Goal: Find specific page/section: Find specific page/section

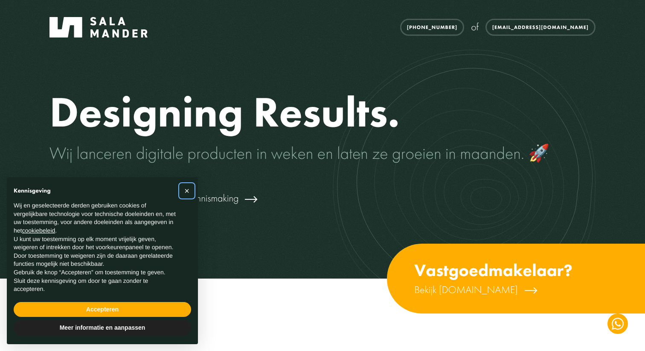
click at [184, 189] on span "×" at bounding box center [186, 190] width 5 height 9
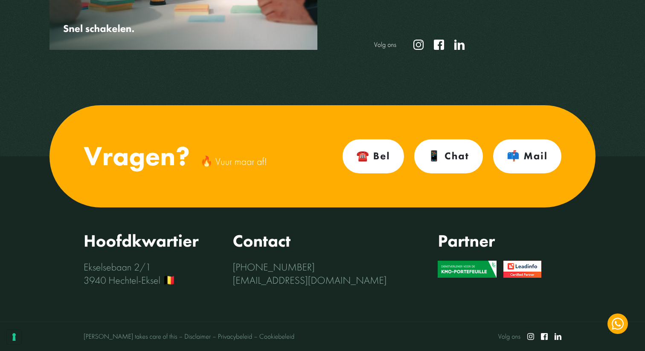
scroll to position [2719, 0]
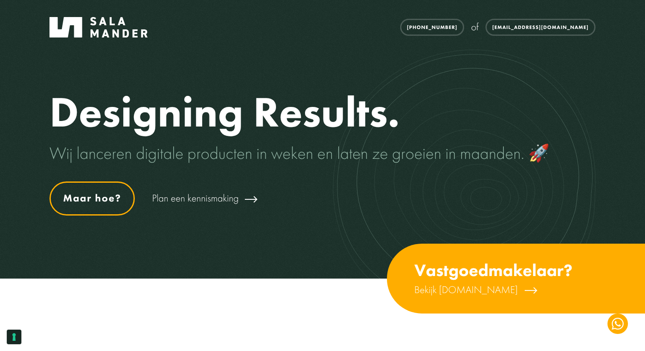
click at [117, 203] on link "Maar hoe?" at bounding box center [91, 199] width 85 height 34
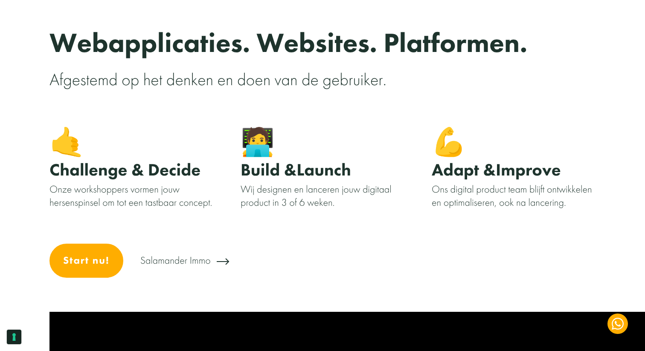
scroll to position [327, 0]
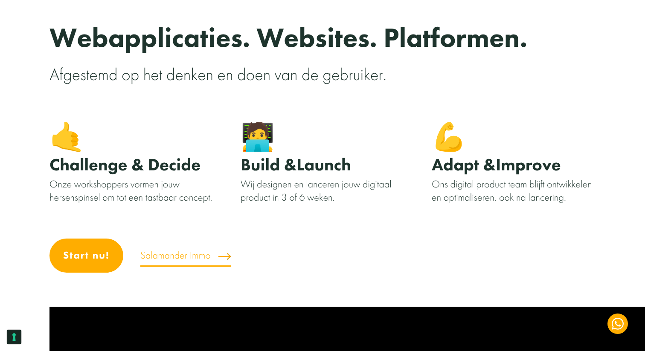
click at [185, 260] on link "Salamander Immo" at bounding box center [185, 255] width 91 height 23
